Goal: Find specific page/section

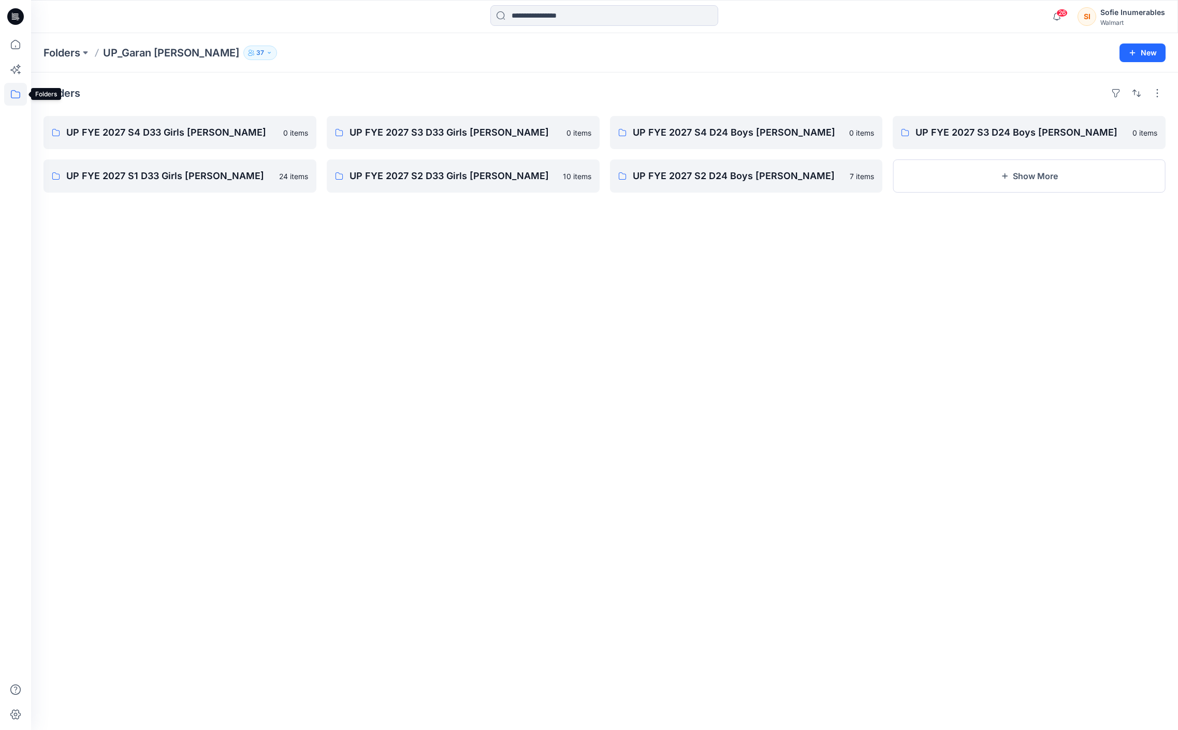
click at [19, 91] on icon at bounding box center [15, 94] width 23 height 23
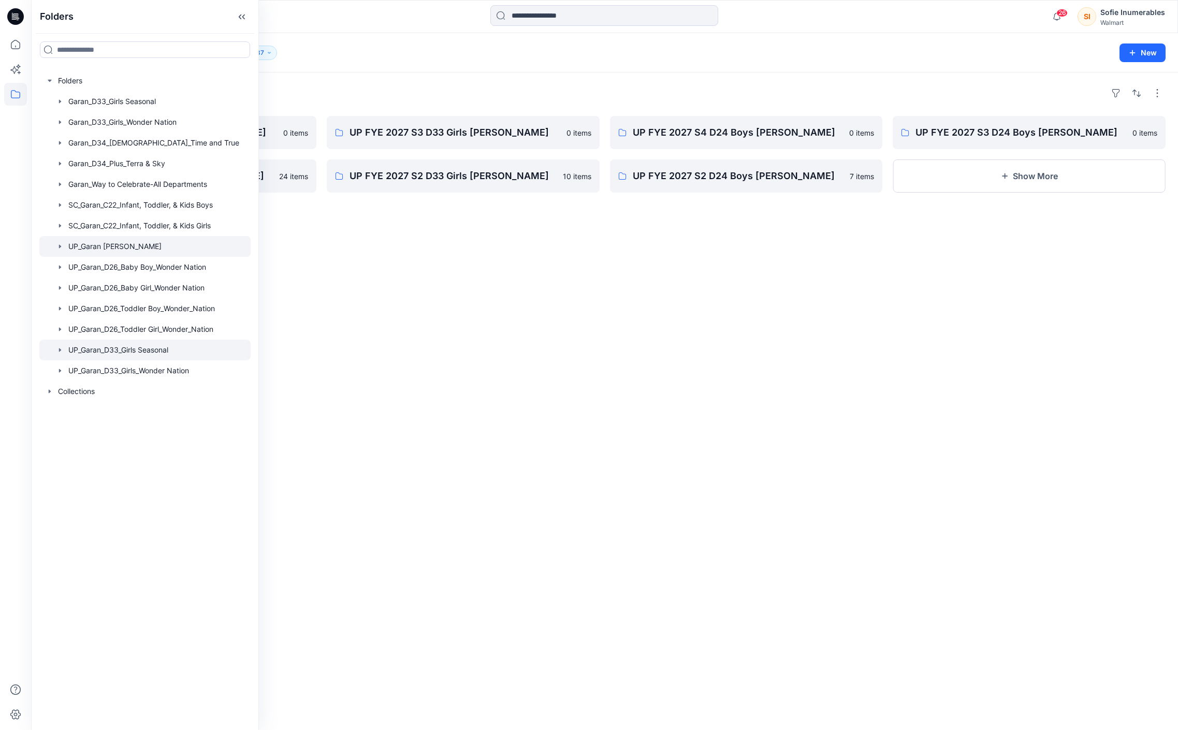
click at [126, 360] on div at bounding box center [144, 350] width 211 height 21
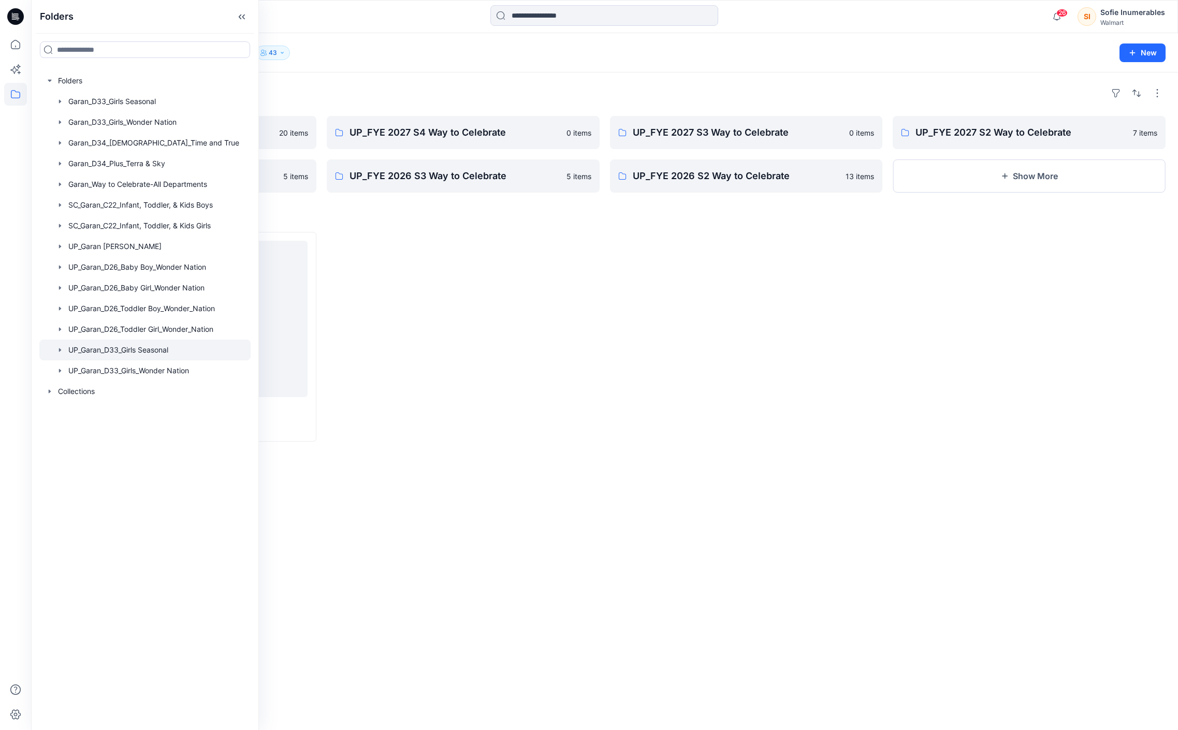
drag, startPoint x: 67, startPoint y: 386, endPoint x: 74, endPoint y: 394, distance: 9.9
click at [64, 354] on icon "button" at bounding box center [60, 350] width 8 height 8
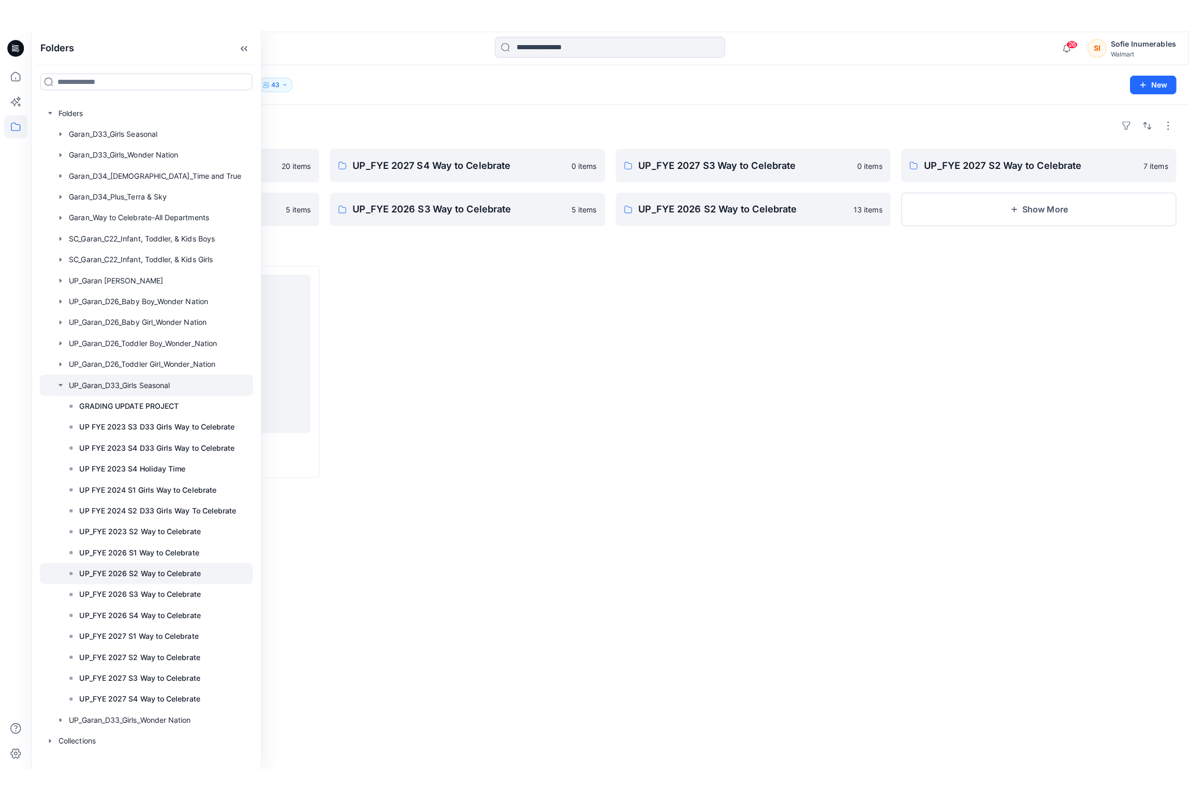
scroll to position [53, 0]
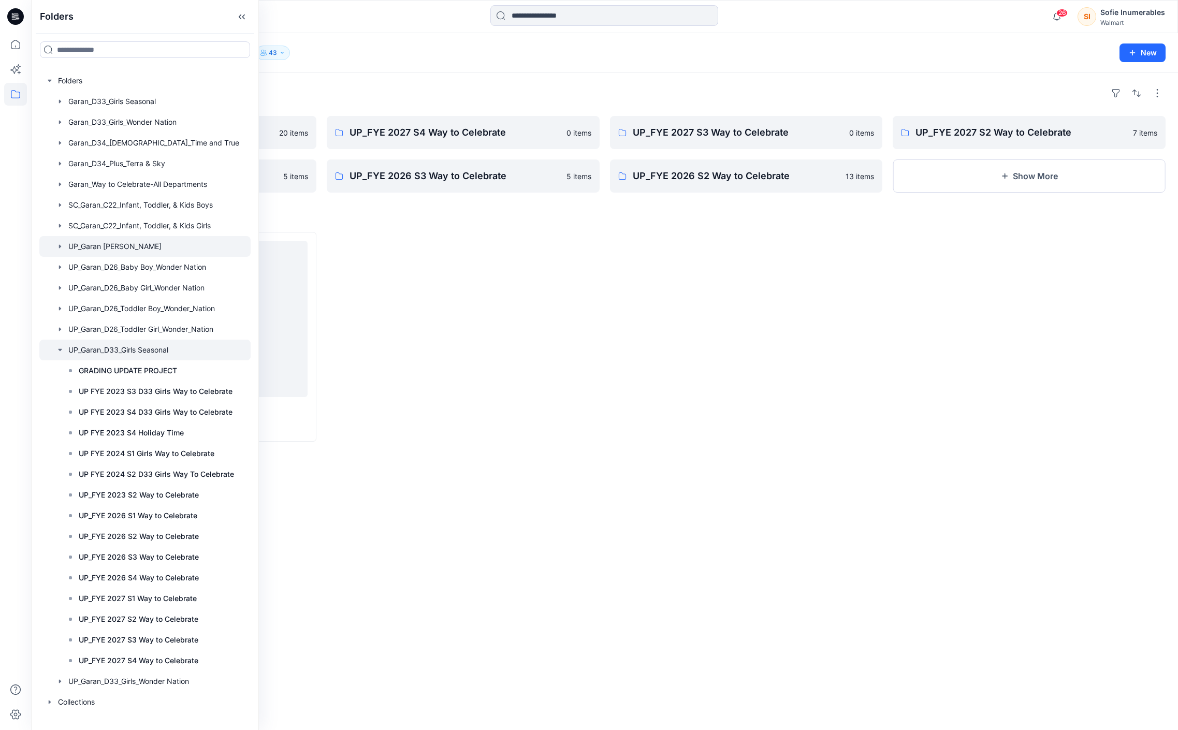
click at [64, 242] on icon "button" at bounding box center [60, 246] width 8 height 8
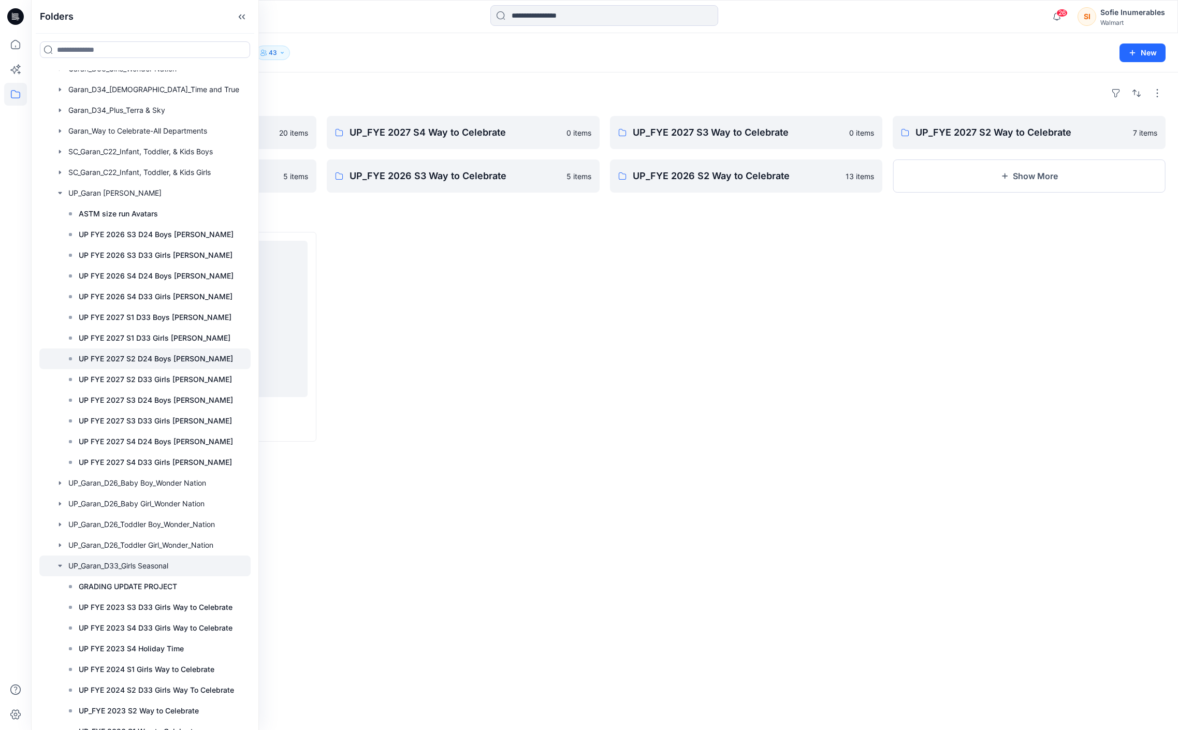
click at [187, 365] on p "UP FYE 2027 S2 D24 Boys [PERSON_NAME]" at bounding box center [156, 359] width 154 height 12
